Goal: Information Seeking & Learning: Learn about a topic

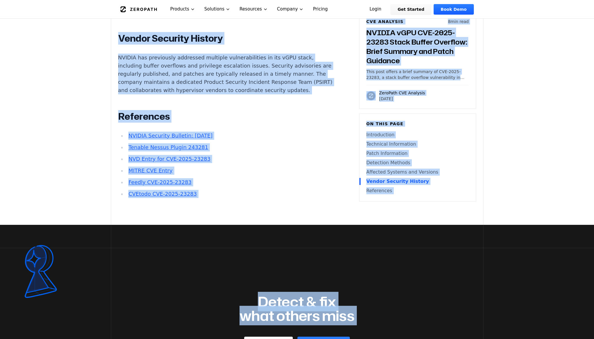
scroll to position [1320, 0]
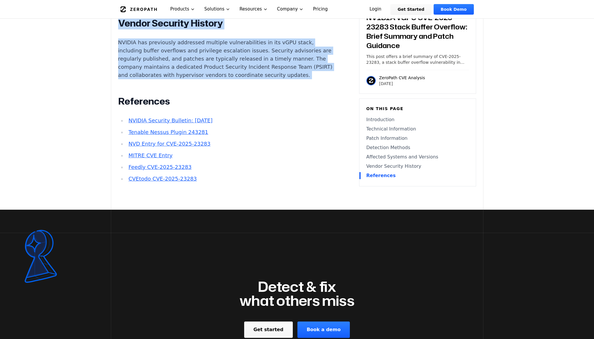
drag, startPoint x: 100, startPoint y: 57, endPoint x: 220, endPoint y: 43, distance: 120.7
copy main "NVIDIA vGPU CVE-2025-23283 Stack Buffer Overflow: Brief Summary and Patch Guida…"
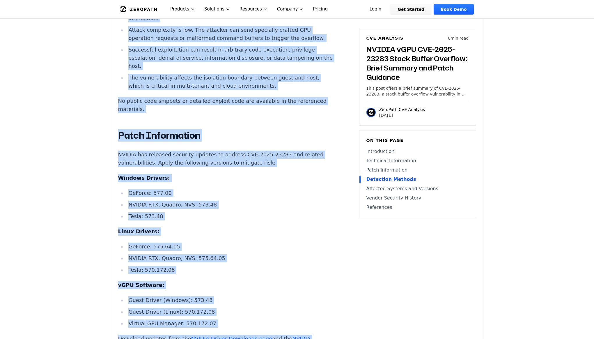
scroll to position [477, 0]
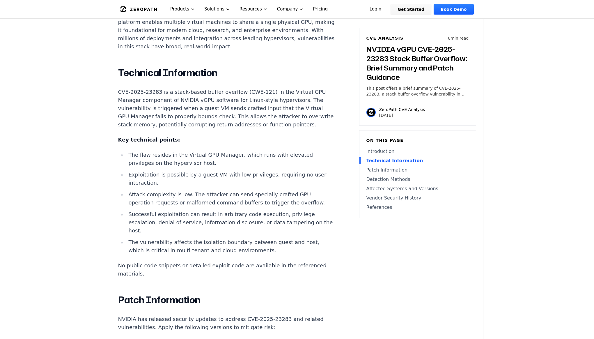
click at [302, 151] on li "The flaw resides in the Virtual GPU Manager, which runs with elevated privilege…" at bounding box center [230, 159] width 208 height 16
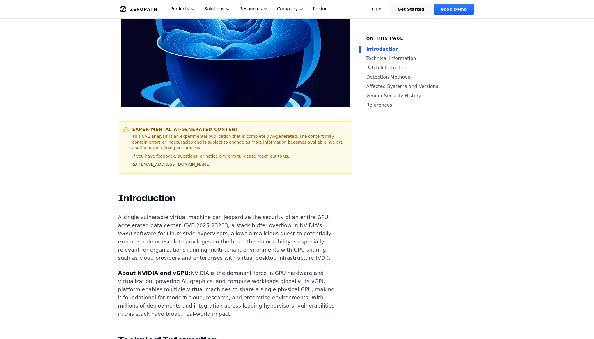
scroll to position [308, 0]
